Goal: Task Accomplishment & Management: Complete application form

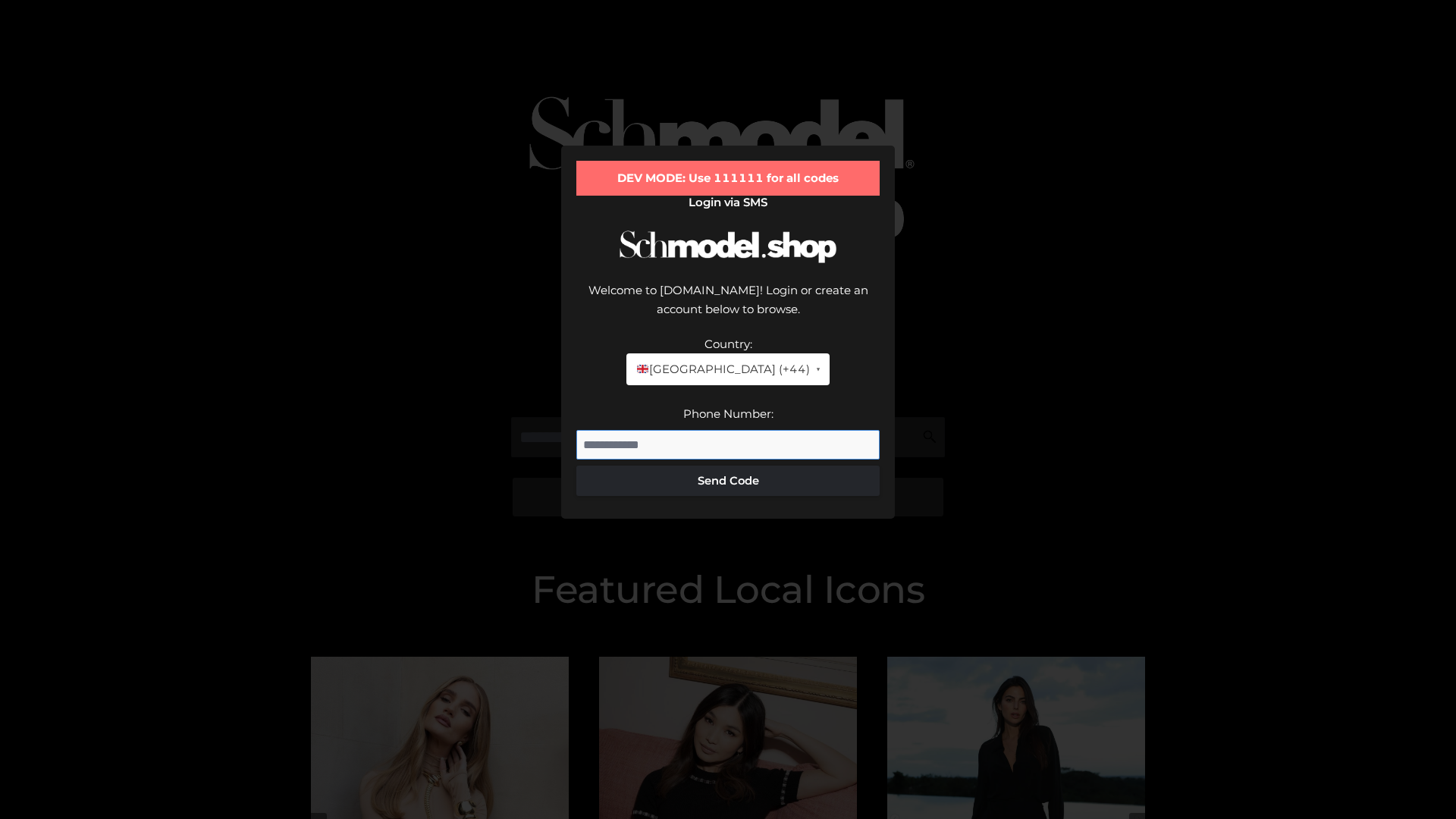
click at [728, 430] on input "Phone Number:" at bounding box center [728, 445] width 303 height 30
type input "**********"
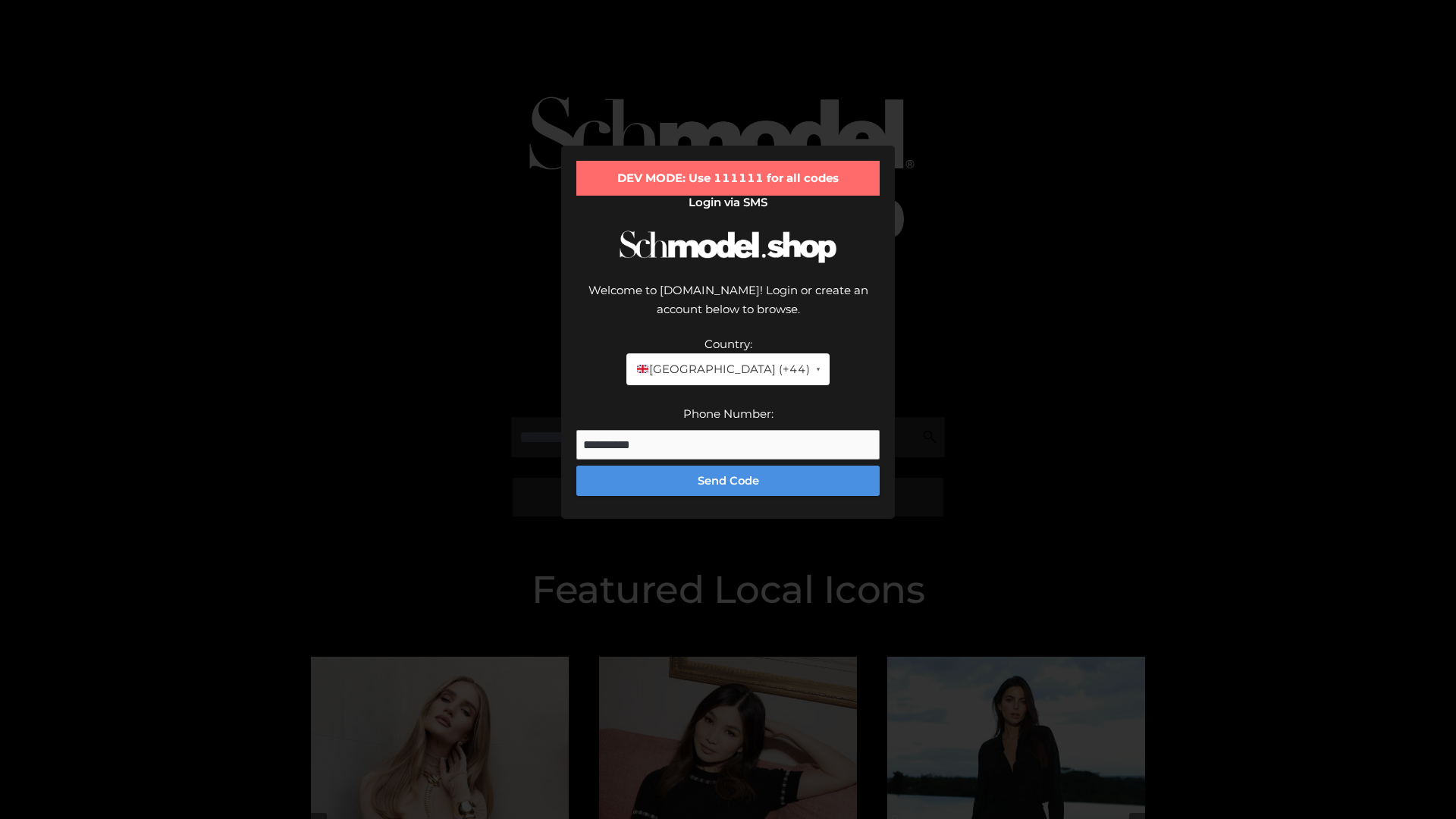
click at [728, 466] on button "Send Code" at bounding box center [728, 481] width 303 height 30
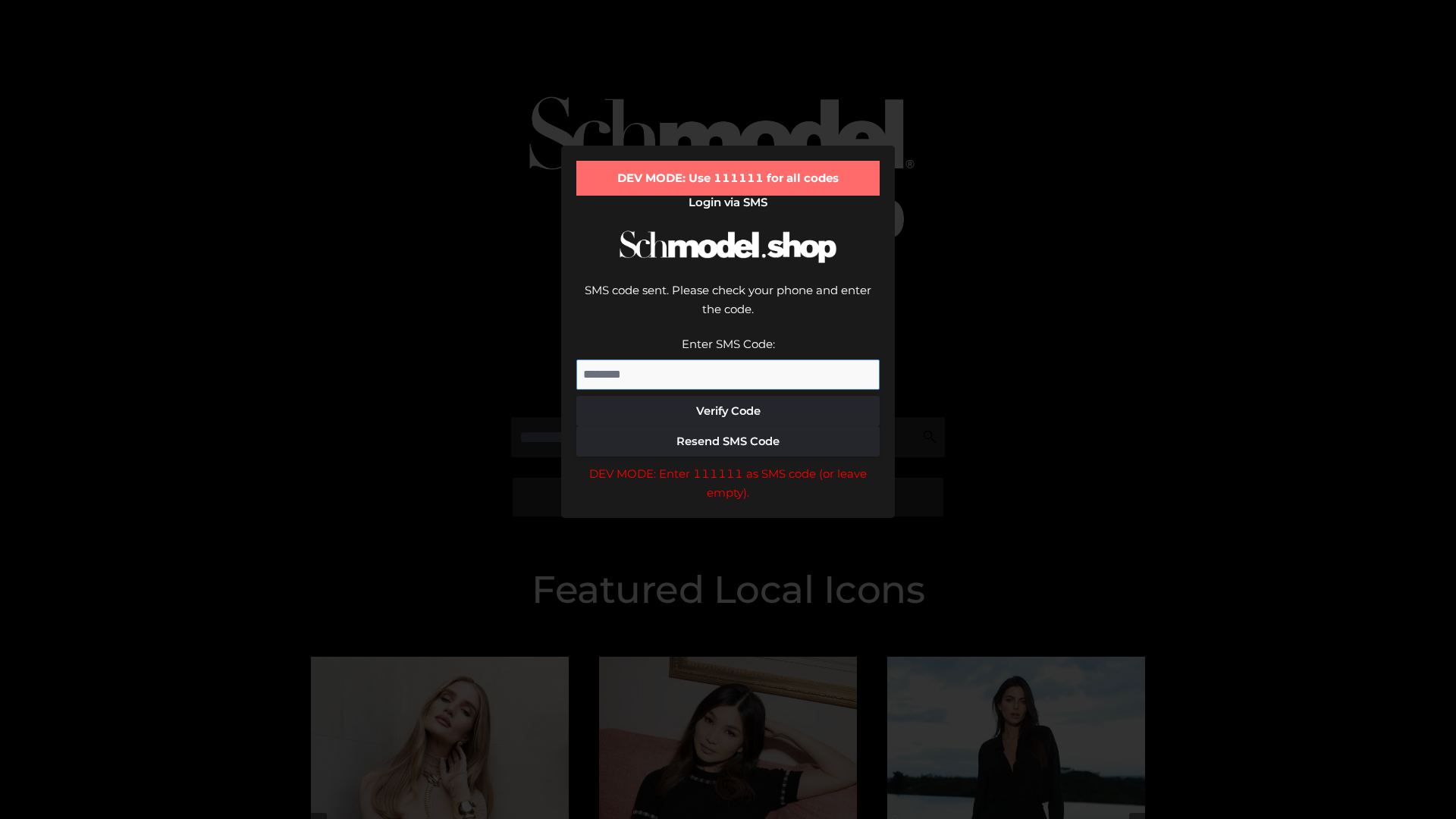
click at [728, 360] on input "Enter SMS Code:" at bounding box center [728, 375] width 303 height 30
type input "******"
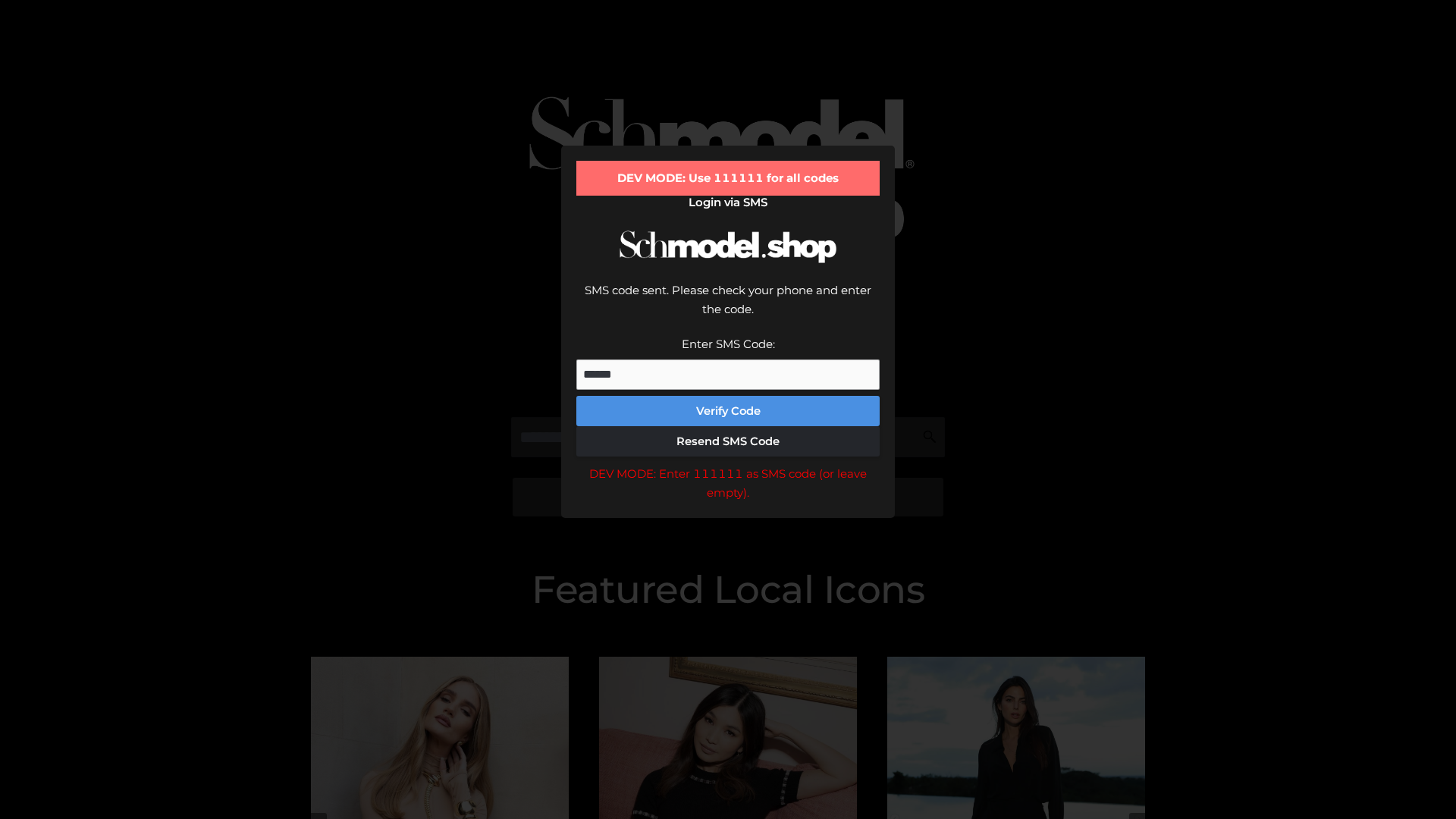
click at [728, 396] on button "Verify Code" at bounding box center [728, 411] width 303 height 30
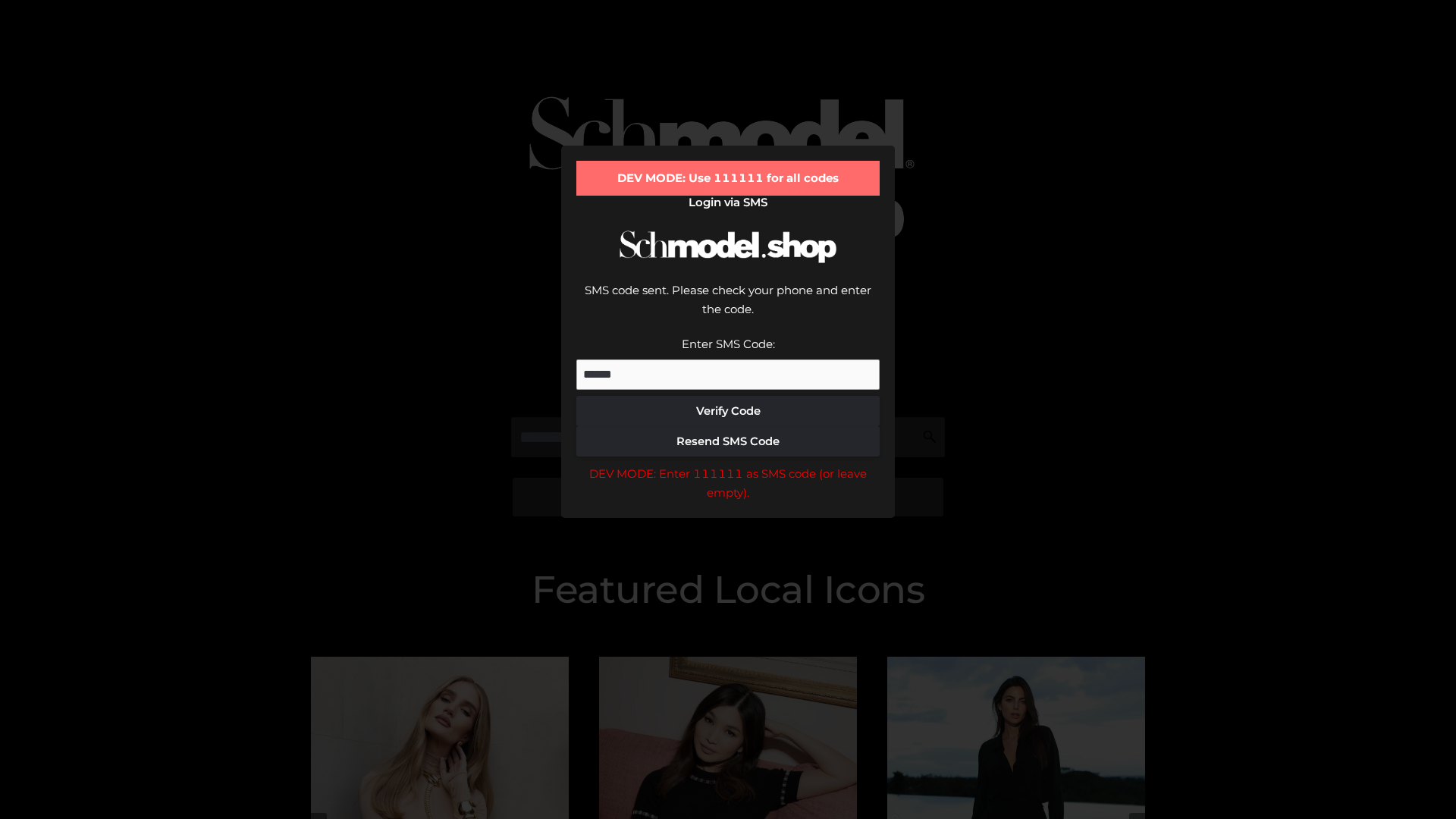
click at [728, 465] on div "DEV MODE: Enter 111111 as SMS code (or leave empty)." at bounding box center [728, 484] width 303 height 39
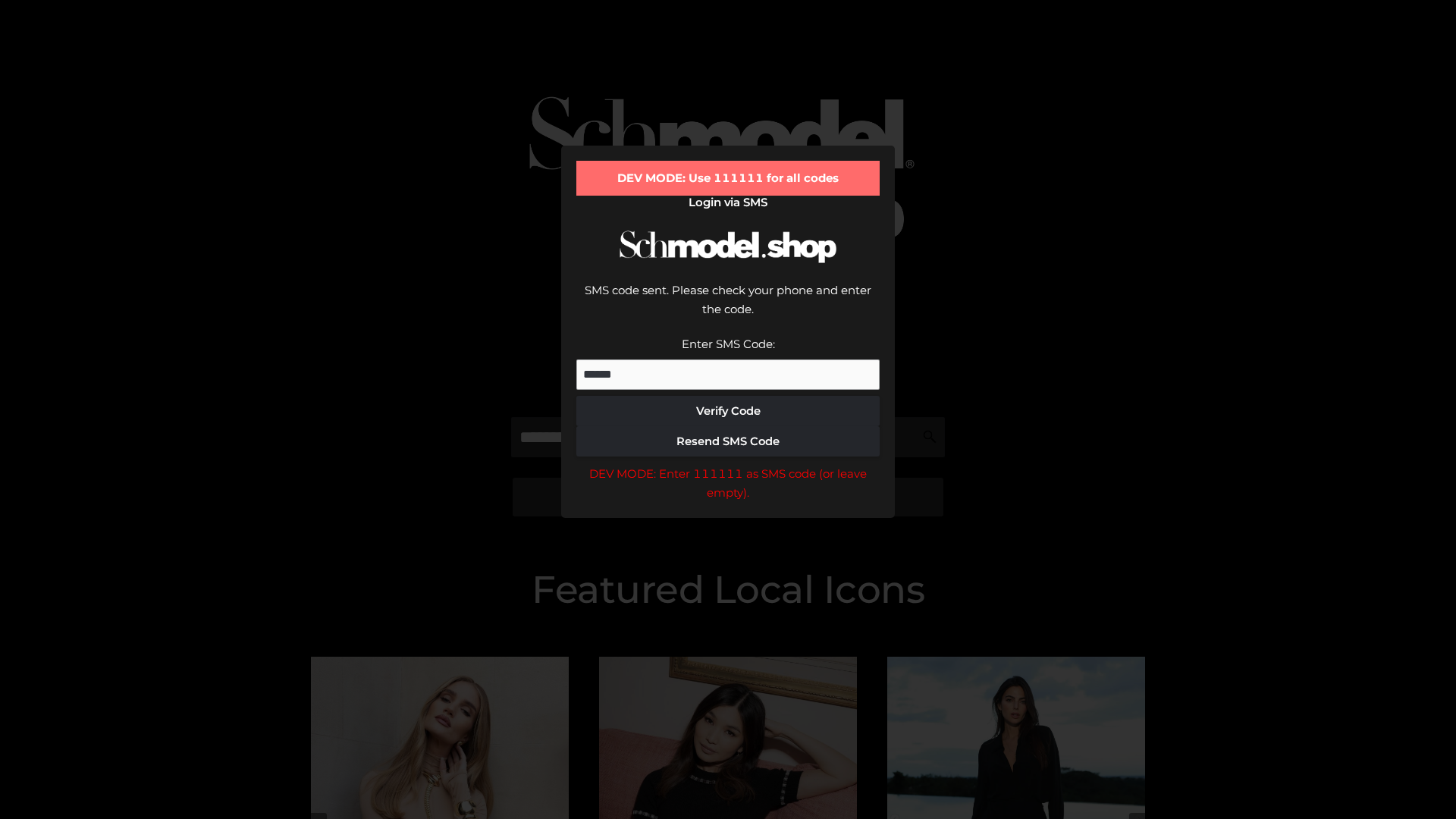
click at [728, 465] on div "DEV MODE: Enter 111111 as SMS code (or leave empty)." at bounding box center [728, 484] width 303 height 39
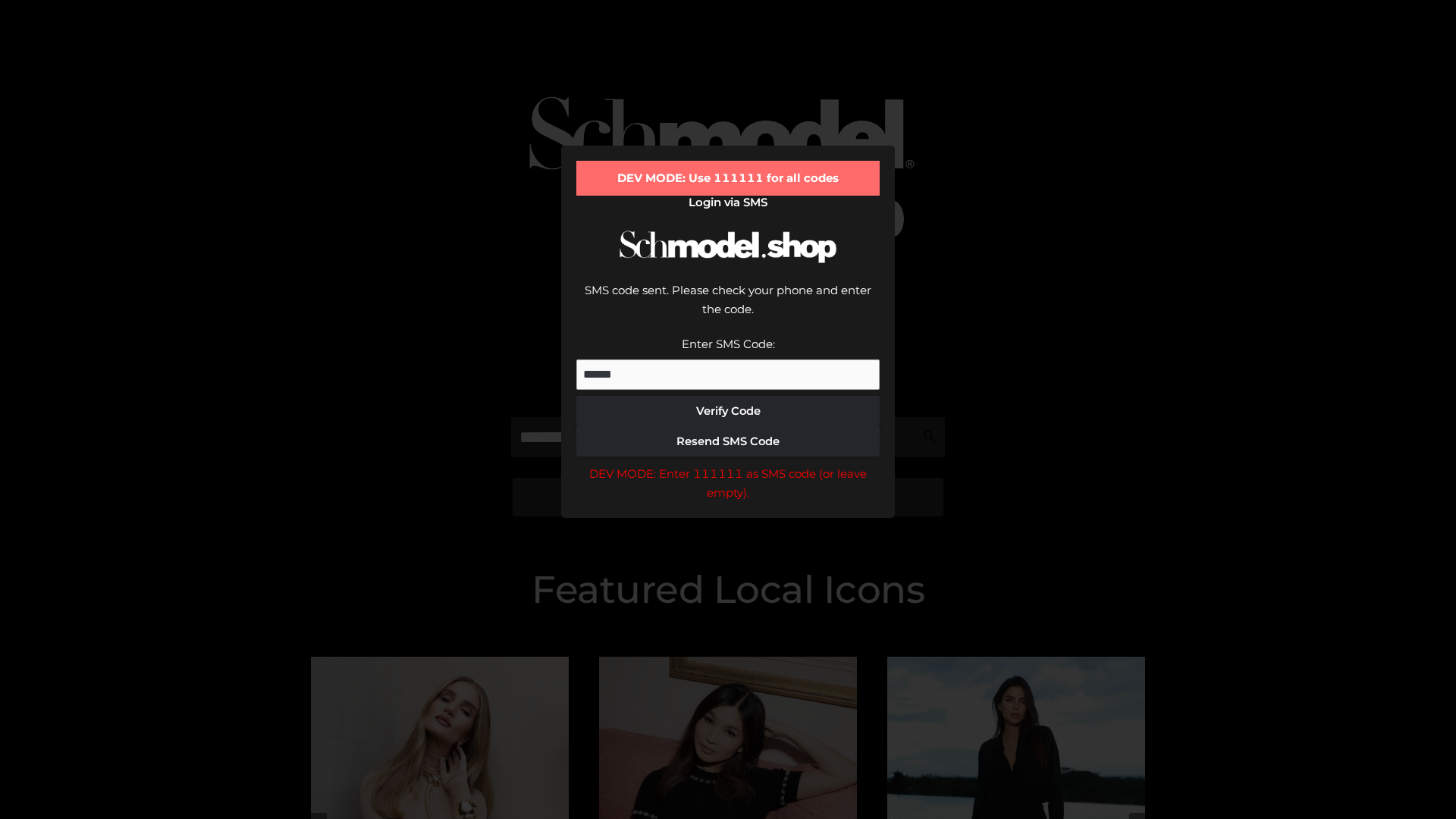
click at [728, 465] on div "DEV MODE: Enter 111111 as SMS code (or leave empty)." at bounding box center [728, 484] width 303 height 39
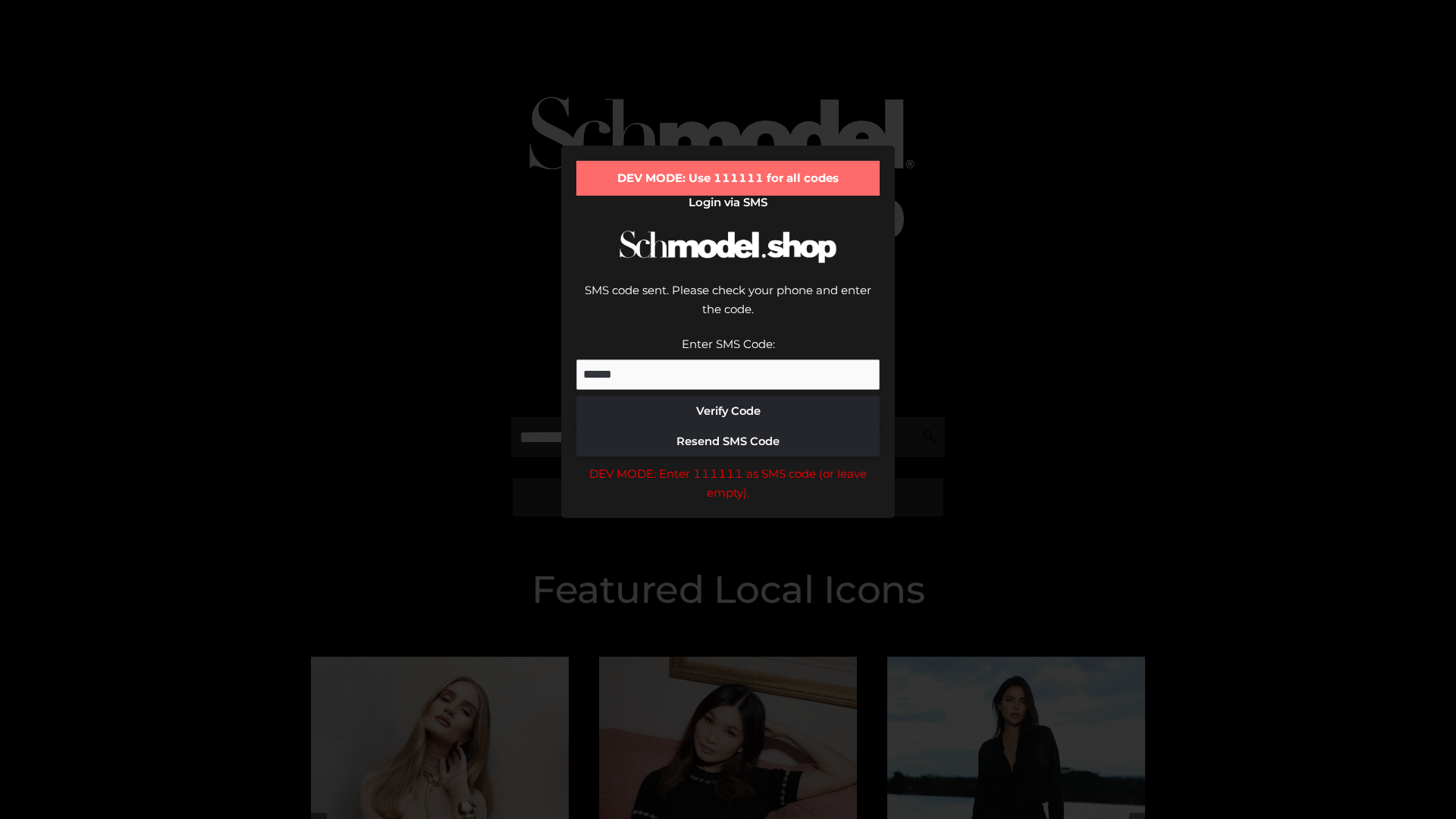
click at [728, 465] on div "DEV MODE: Enter 111111 as SMS code (or leave empty)." at bounding box center [728, 484] width 303 height 39
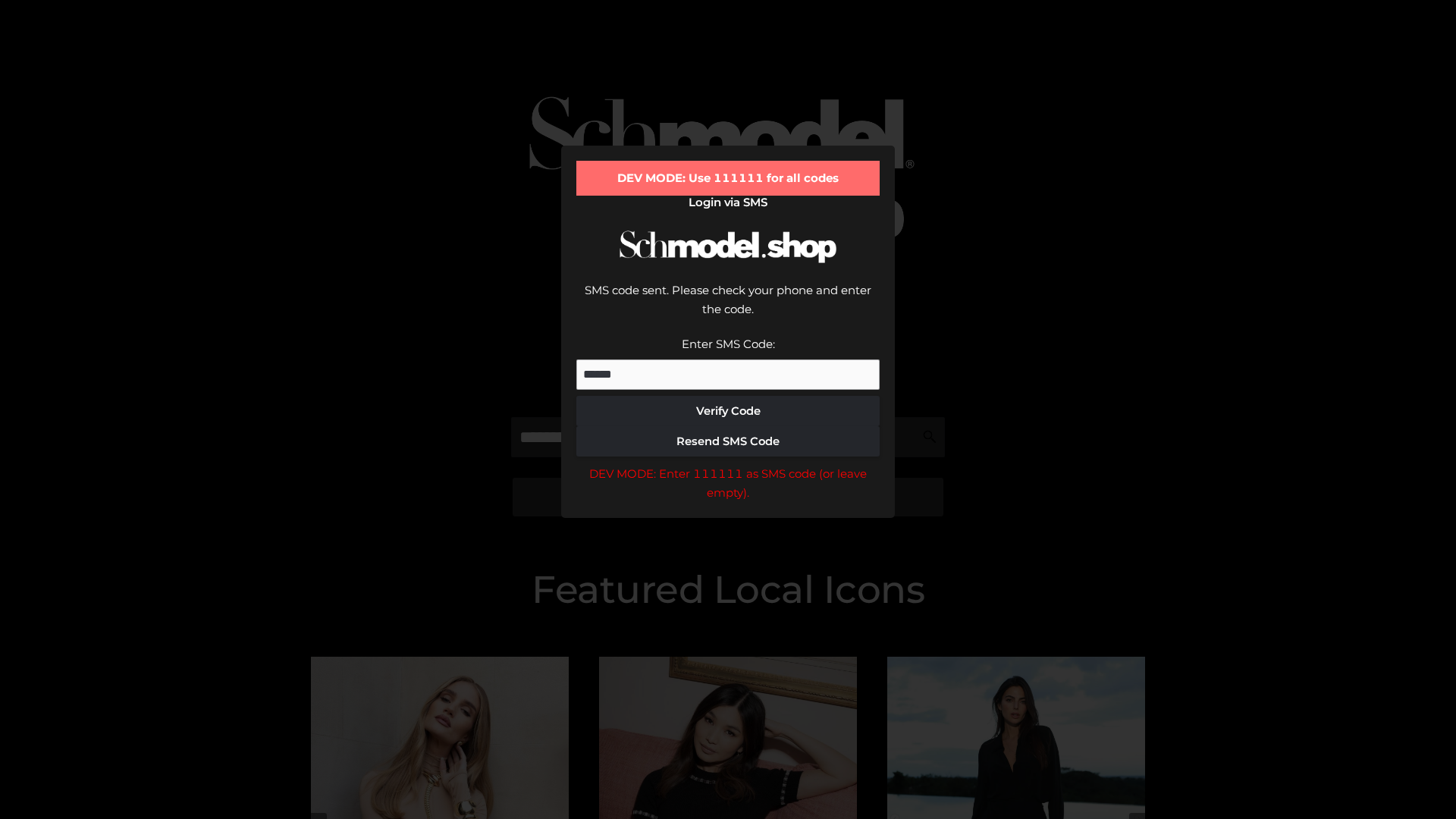
click at [728, 465] on div "DEV MODE: Enter 111111 as SMS code (or leave empty)." at bounding box center [728, 484] width 303 height 39
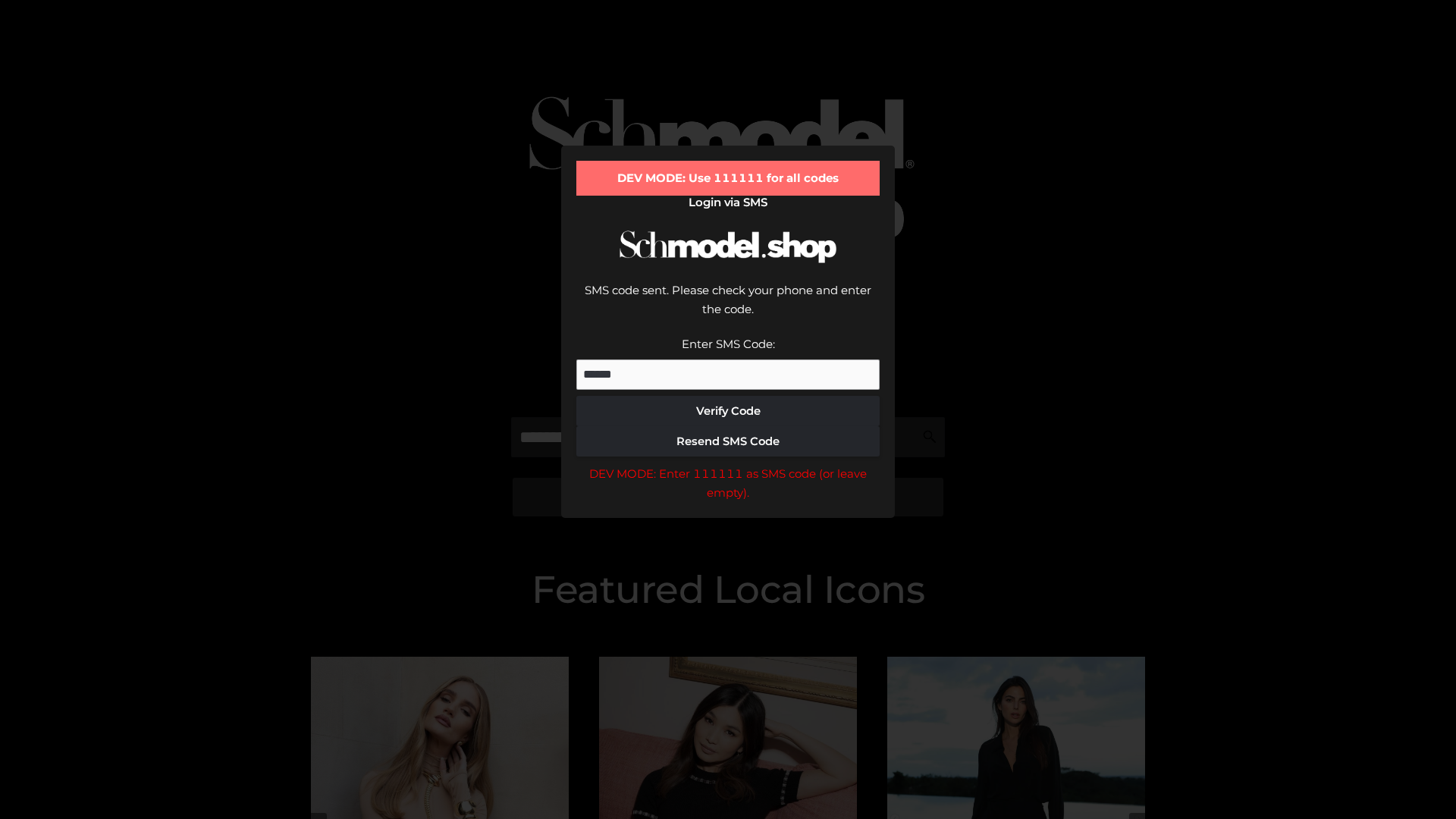
click at [728, 465] on div "DEV MODE: Enter 111111 as SMS code (or leave empty)." at bounding box center [728, 484] width 303 height 39
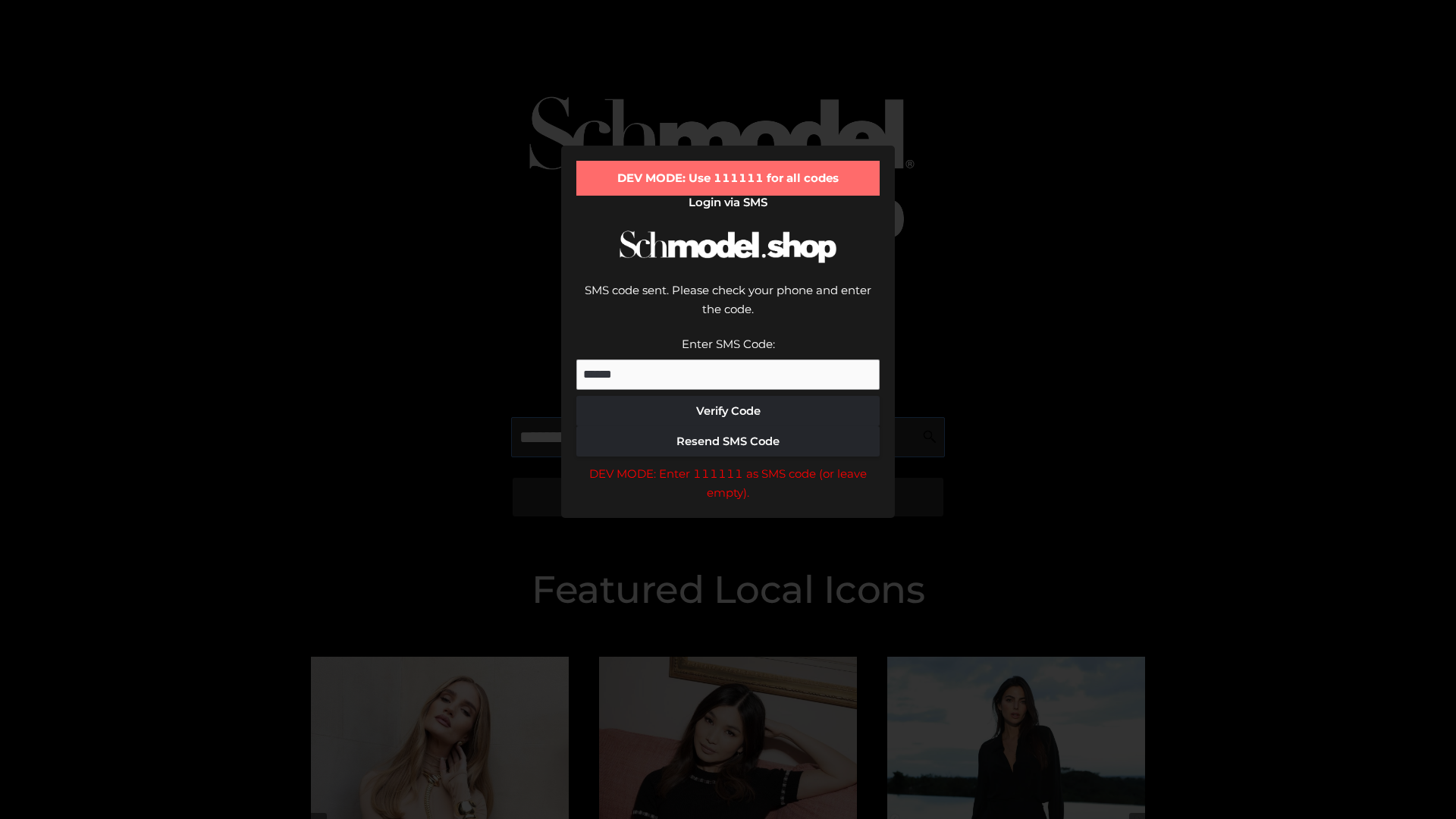
scroll to position [0, 78]
click at [728, 465] on div "DEV MODE: Enter 111111 as SMS code (or leave empty)." at bounding box center [728, 484] width 303 height 39
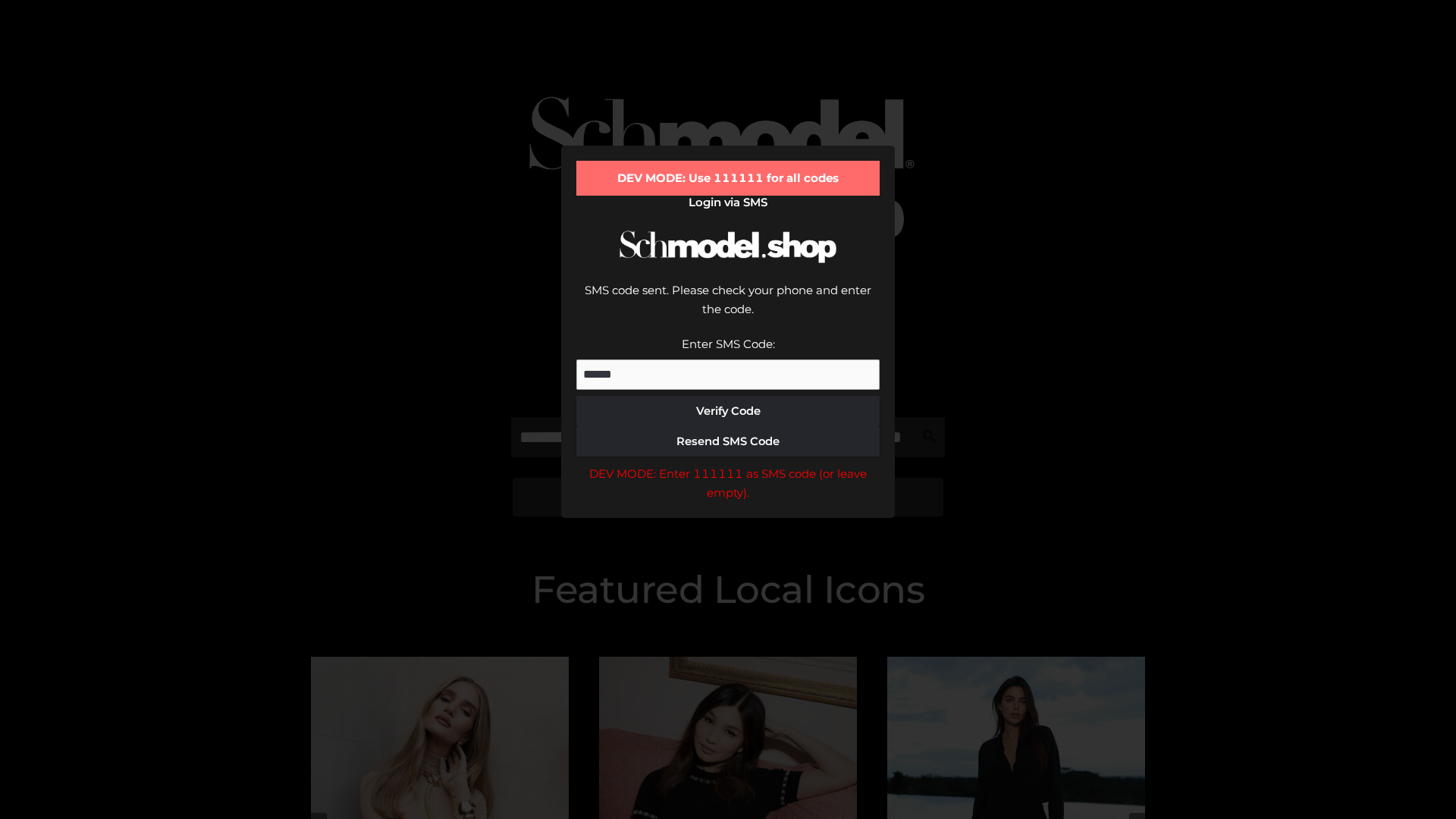
click at [728, 465] on div "DEV MODE: Enter 111111 as SMS code (or leave empty)." at bounding box center [728, 484] width 303 height 39
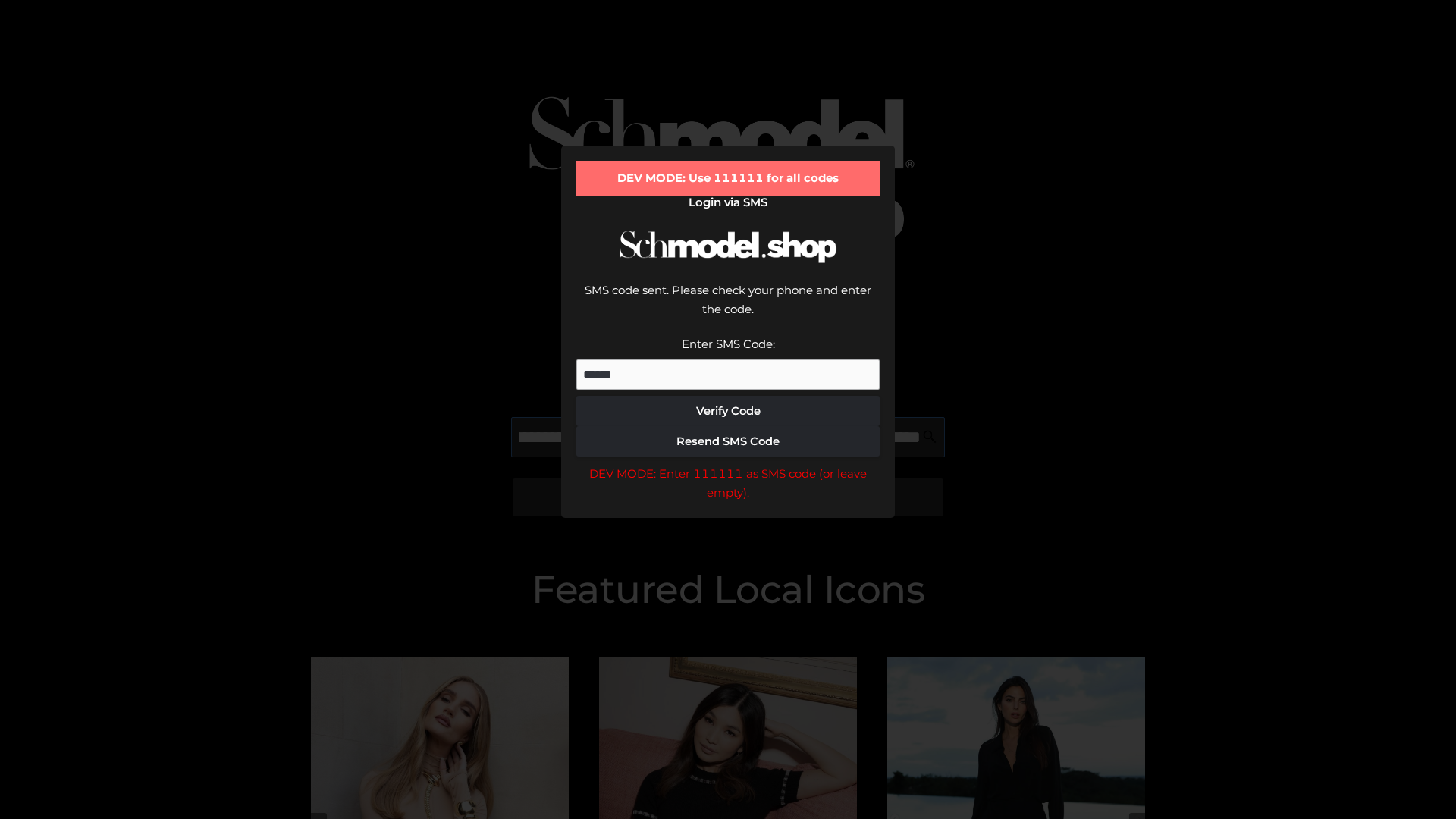
scroll to position [0, 165]
click at [728, 465] on div "DEV MODE: Enter 111111 as SMS code (or leave empty)." at bounding box center [728, 484] width 303 height 39
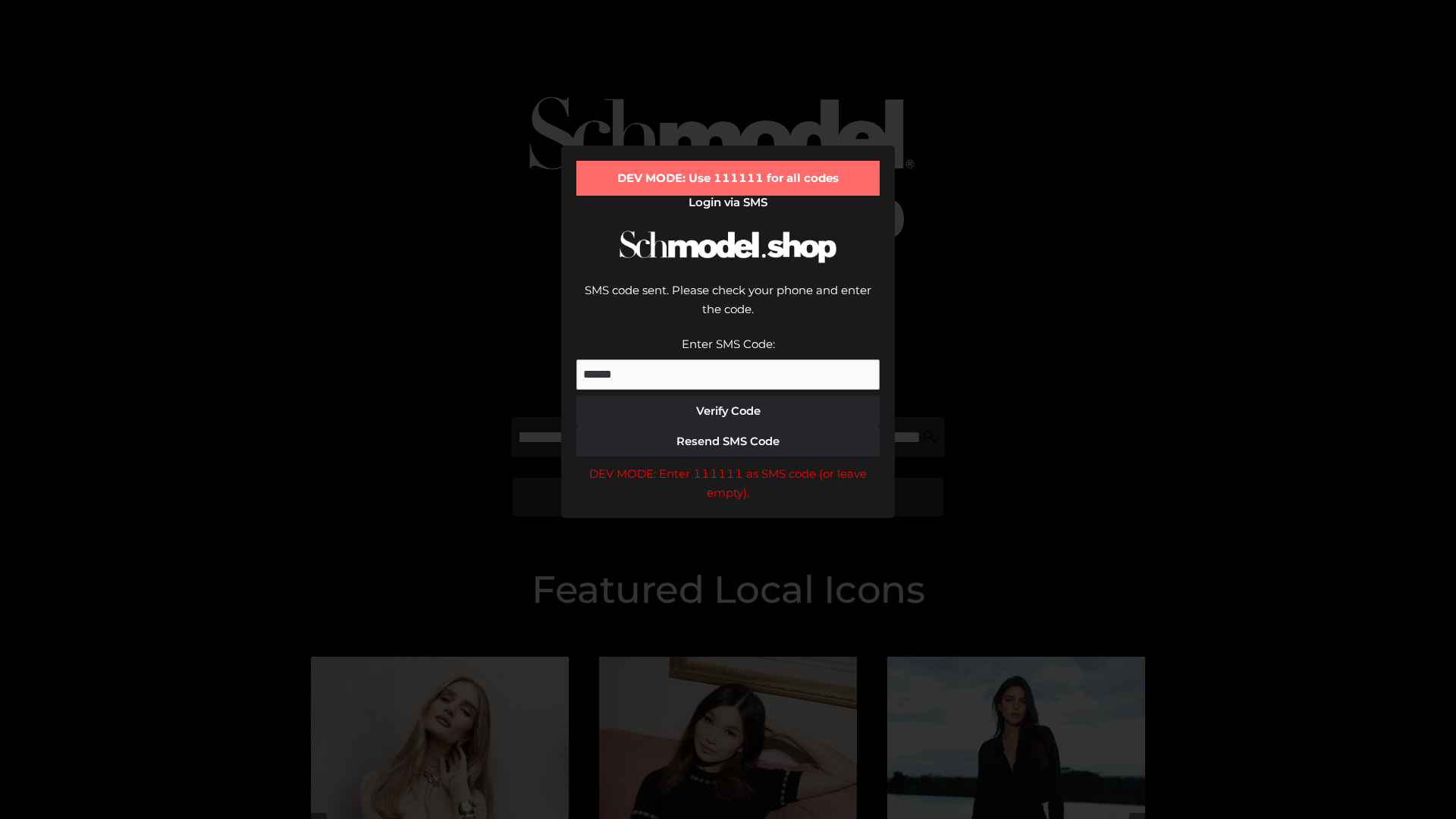
click at [728, 465] on div "DEV MODE: Enter 111111 as SMS code (or leave empty)." at bounding box center [728, 484] width 303 height 39
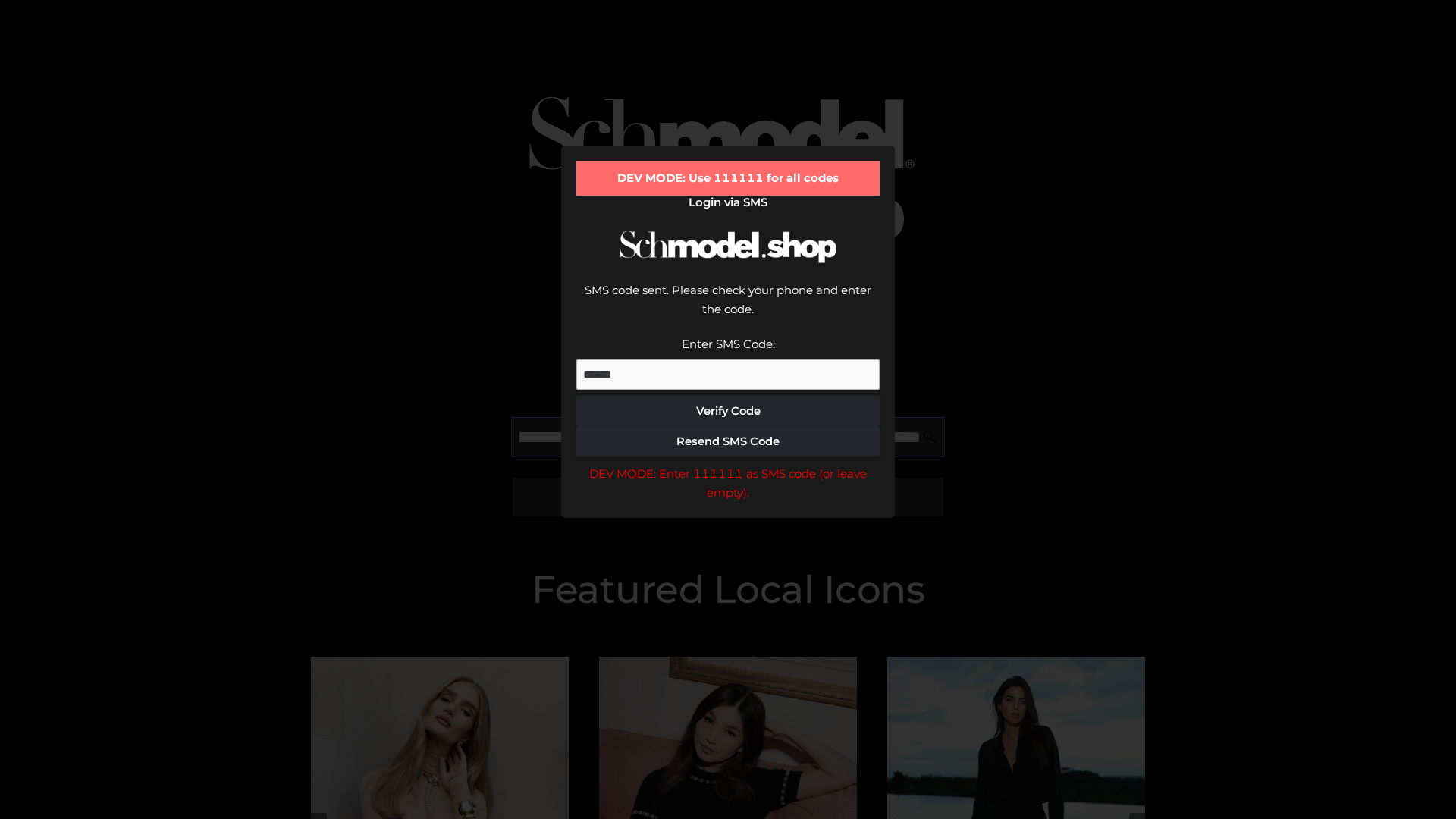
scroll to position [0, 257]
click at [728, 465] on div "DEV MODE: Enter 111111 as SMS code (or leave empty)." at bounding box center [728, 484] width 303 height 39
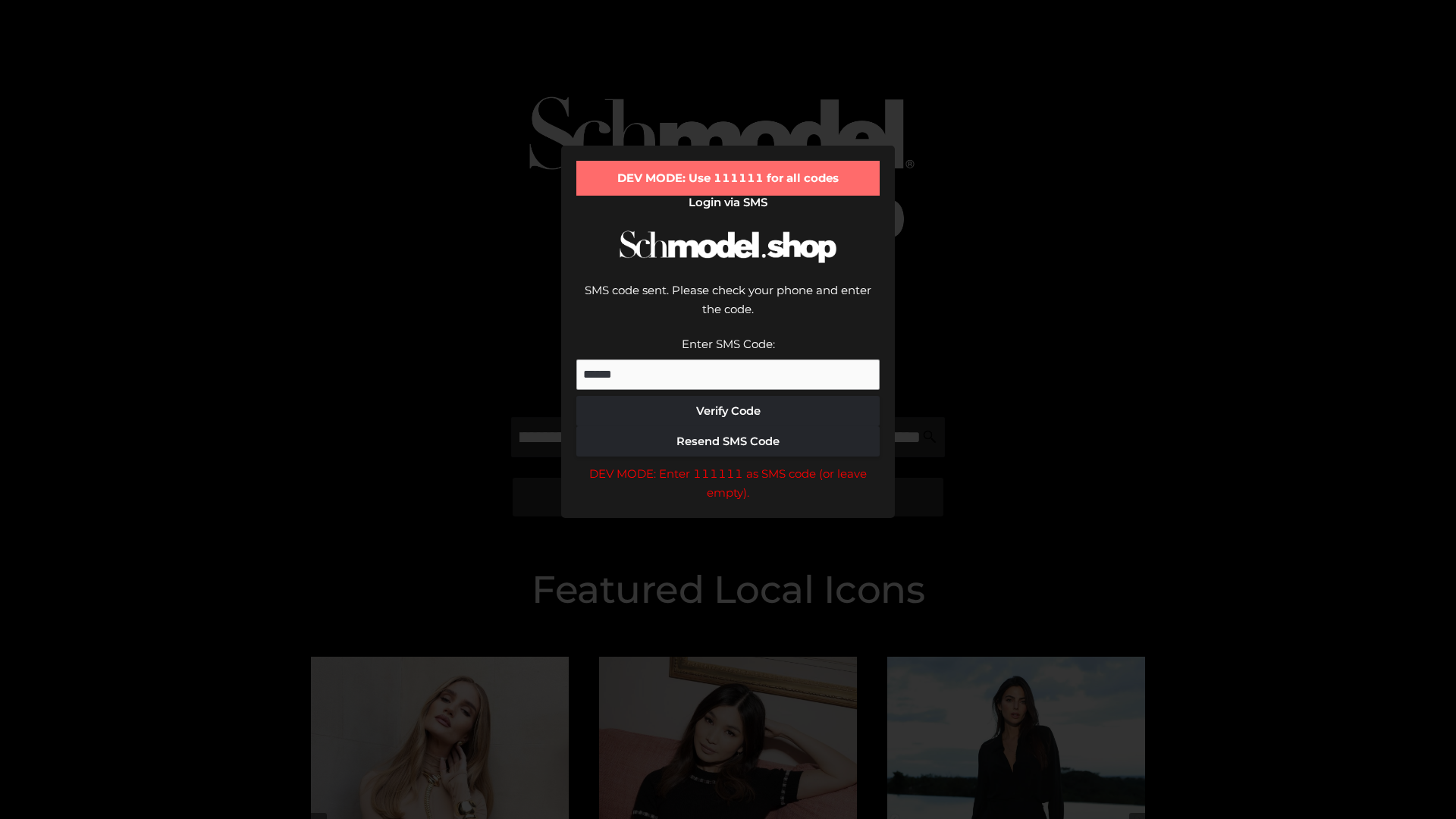
click at [728, 465] on div "DEV MODE: Enter 111111 as SMS code (or leave empty)." at bounding box center [728, 484] width 303 height 39
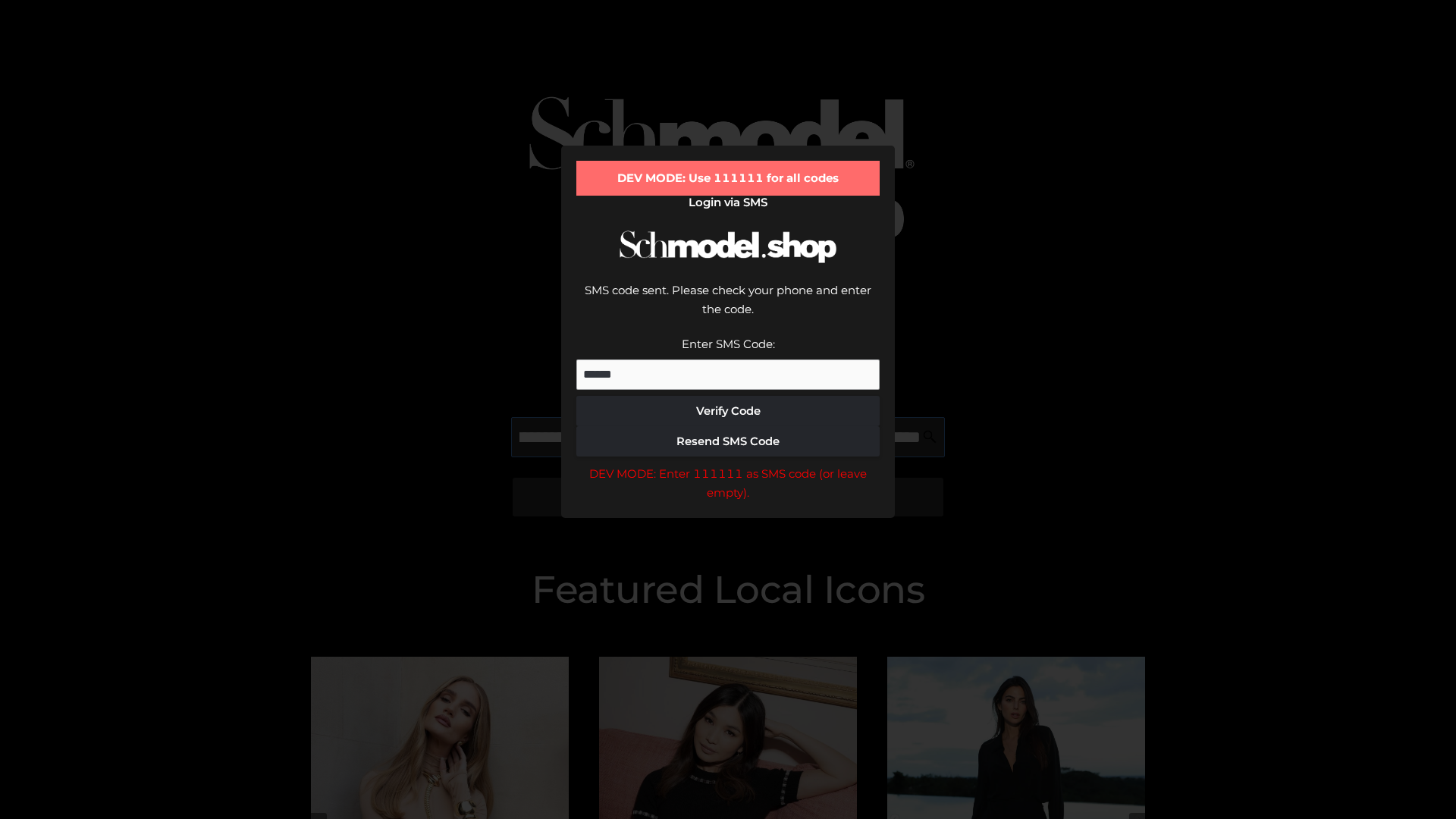
scroll to position [0, 352]
click at [728, 465] on div "DEV MODE: Enter 111111 as SMS code (or leave empty)." at bounding box center [728, 484] width 303 height 39
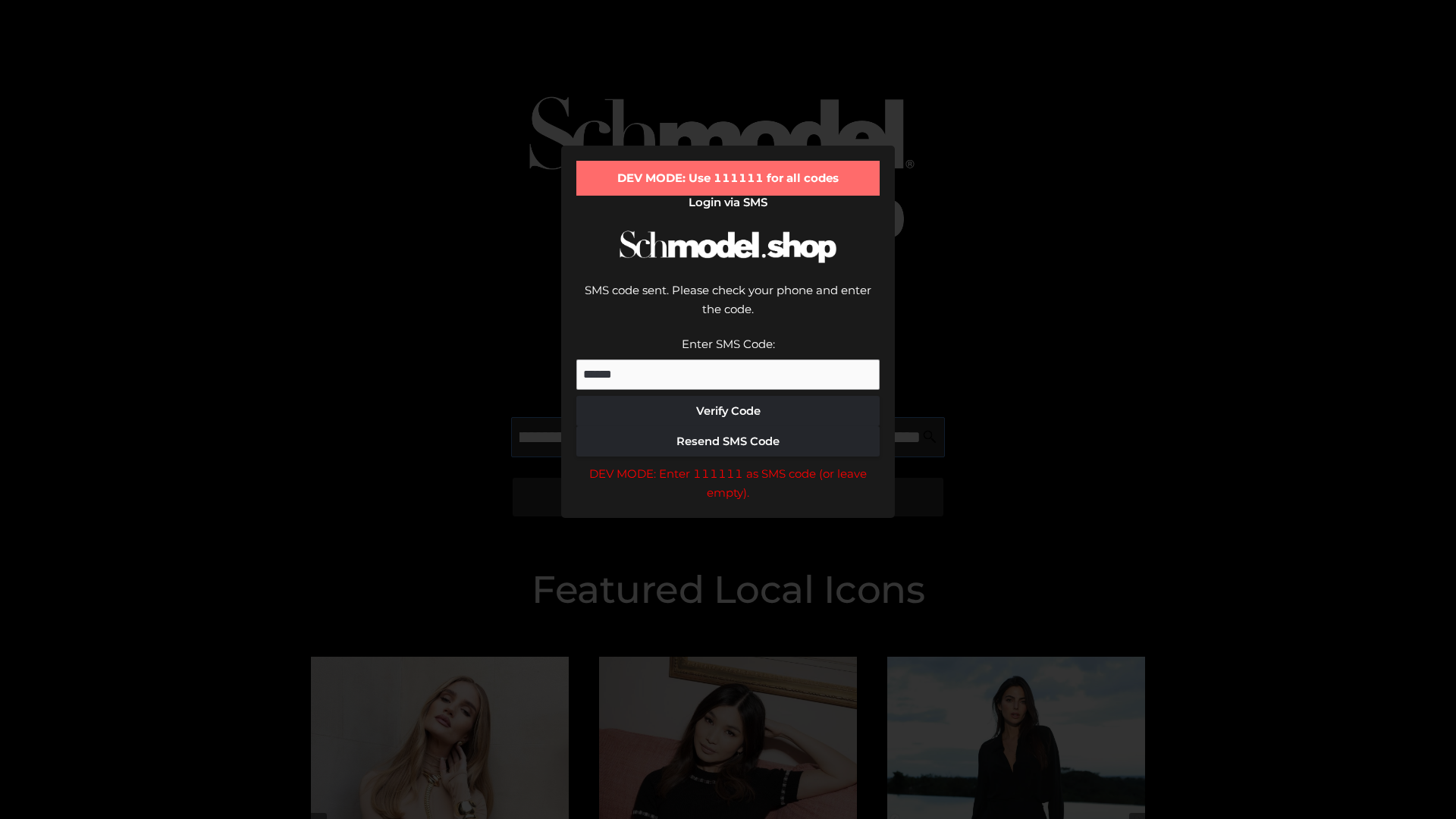
type input "**********"
click at [728, 465] on div "DEV MODE: Enter 111111 as SMS code (or leave empty)." at bounding box center [728, 484] width 303 height 39
